Goal: Check status: Check status

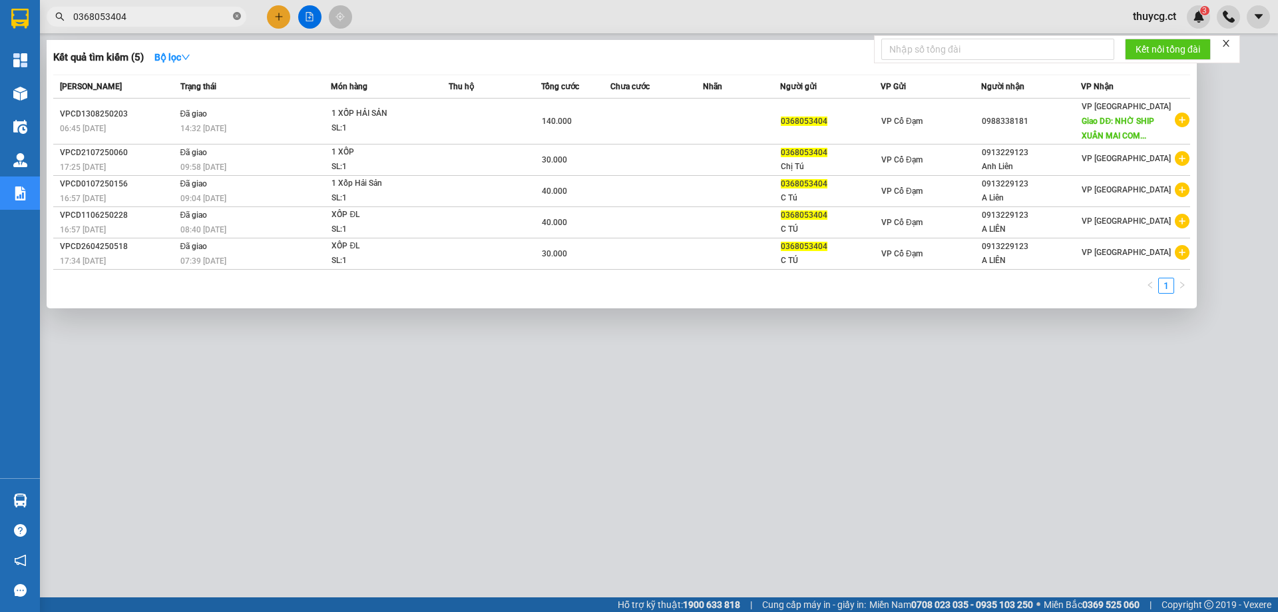
click at [233, 12] on span at bounding box center [237, 17] width 8 height 13
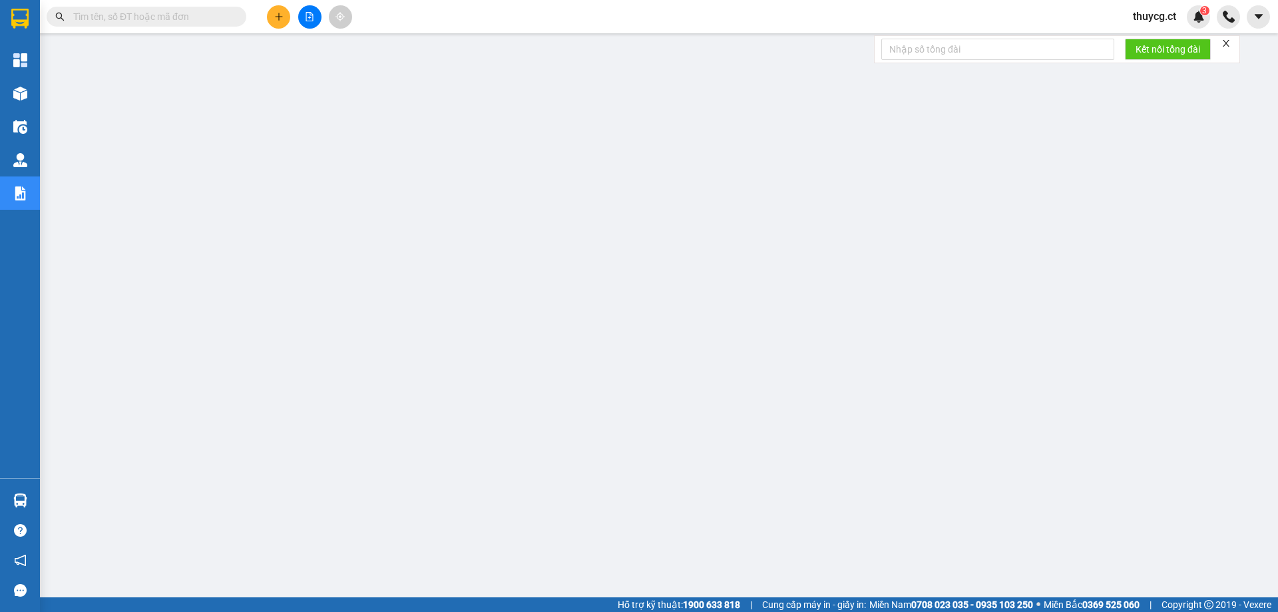
click at [99, 12] on input "text" at bounding box center [151, 16] width 157 height 15
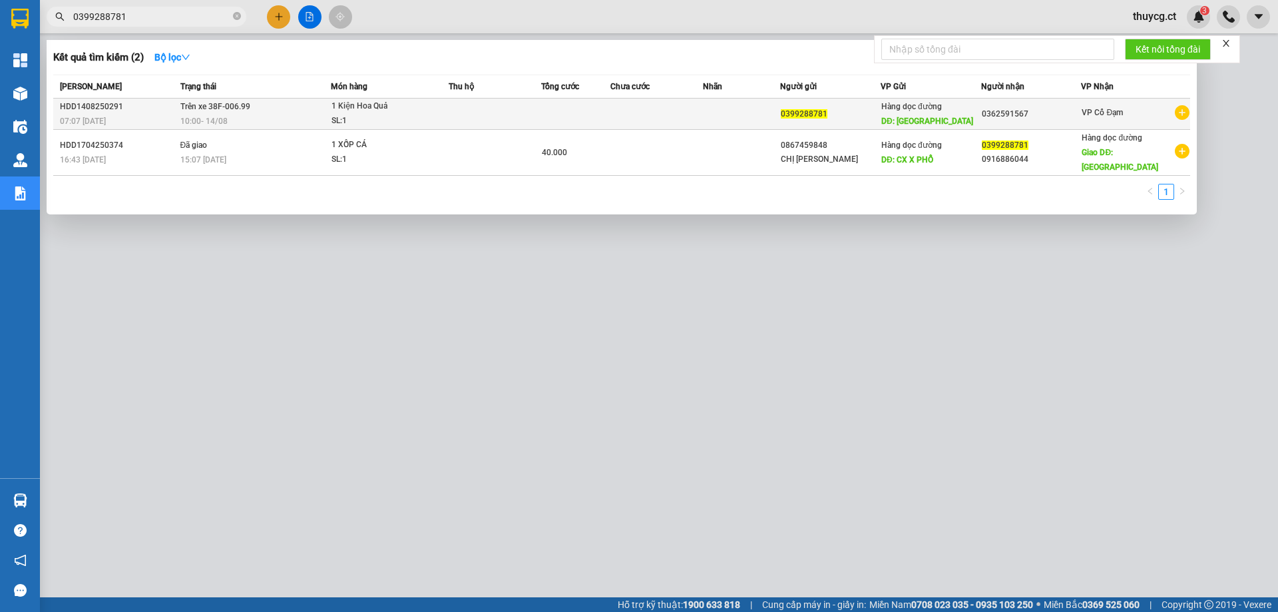
type input "0399288781"
click at [312, 116] on div "10:00 - 14/08" at bounding box center [255, 121] width 150 height 15
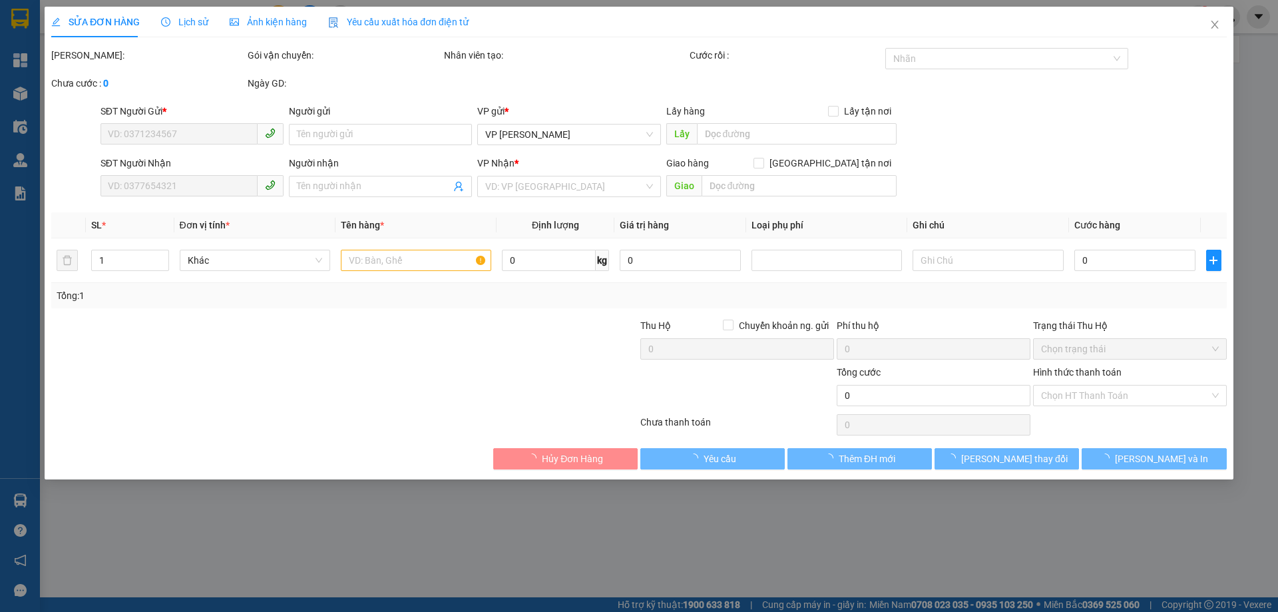
type input "0399288781"
type input "Ninh Bình"
type input "0362591567"
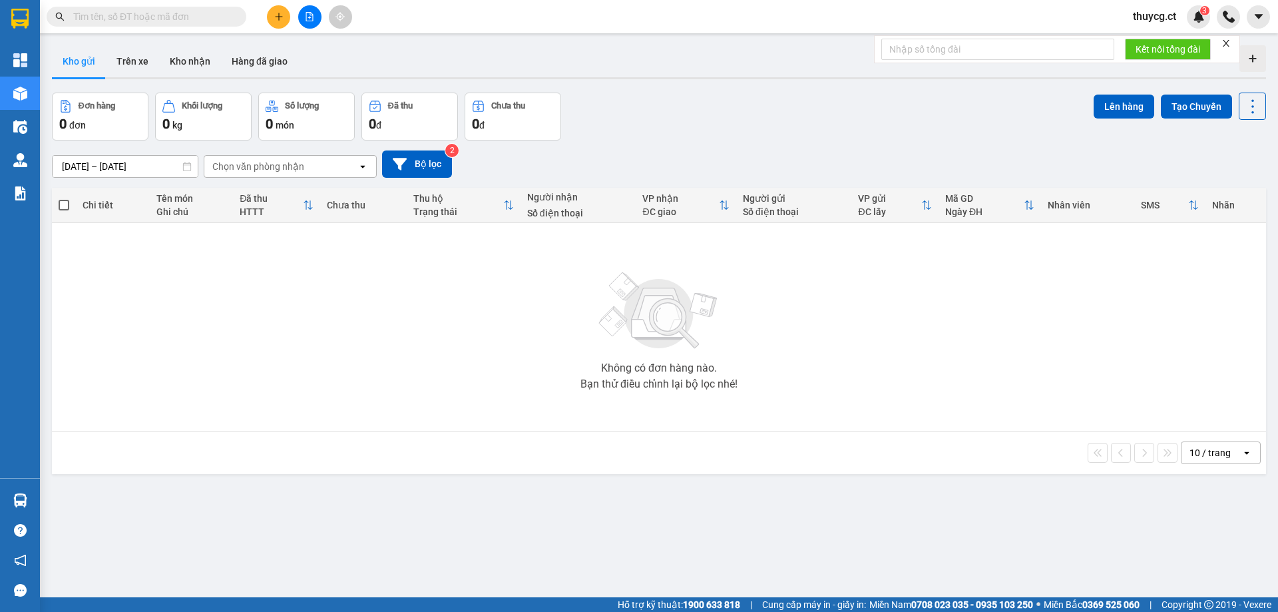
click at [118, 16] on input "text" at bounding box center [151, 16] width 157 height 15
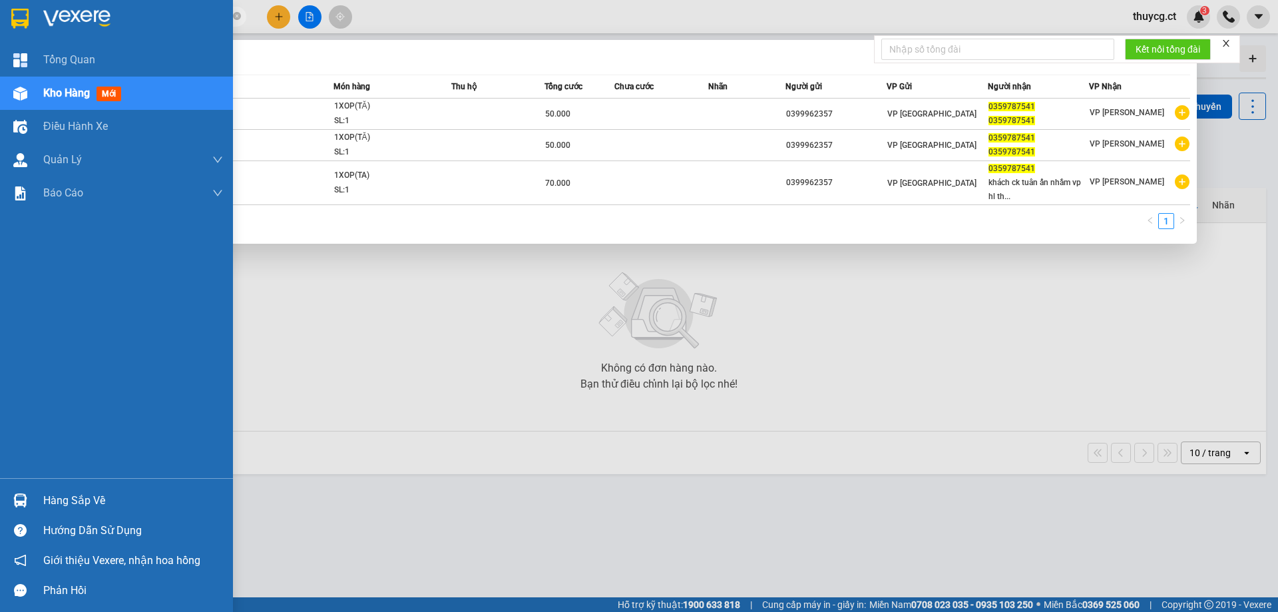
drag, startPoint x: 164, startPoint y: 14, endPoint x: 30, endPoint y: 7, distance: 133.9
click at [30, 7] on section "Kết quả tìm kiếm ( 3 ) Bộ lọc Mã ĐH Trạng thái Món hàng Thu hộ Tổng cước Chưa c…" at bounding box center [639, 306] width 1278 height 612
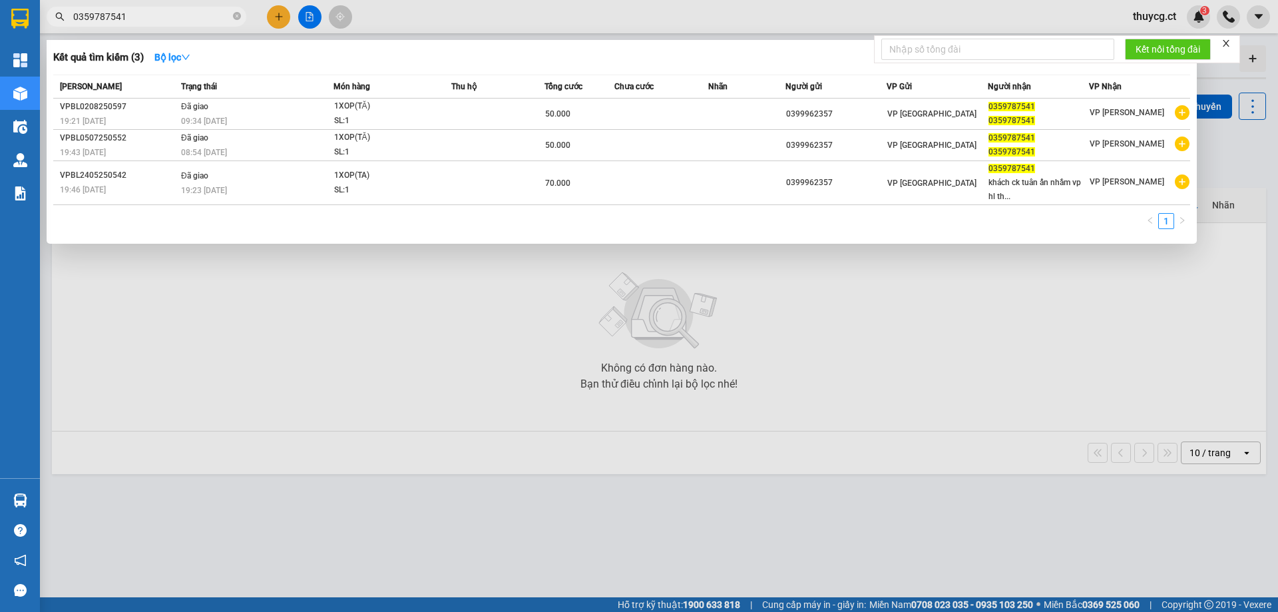
type input "0359787541"
